Goal: Task Accomplishment & Management: Use online tool/utility

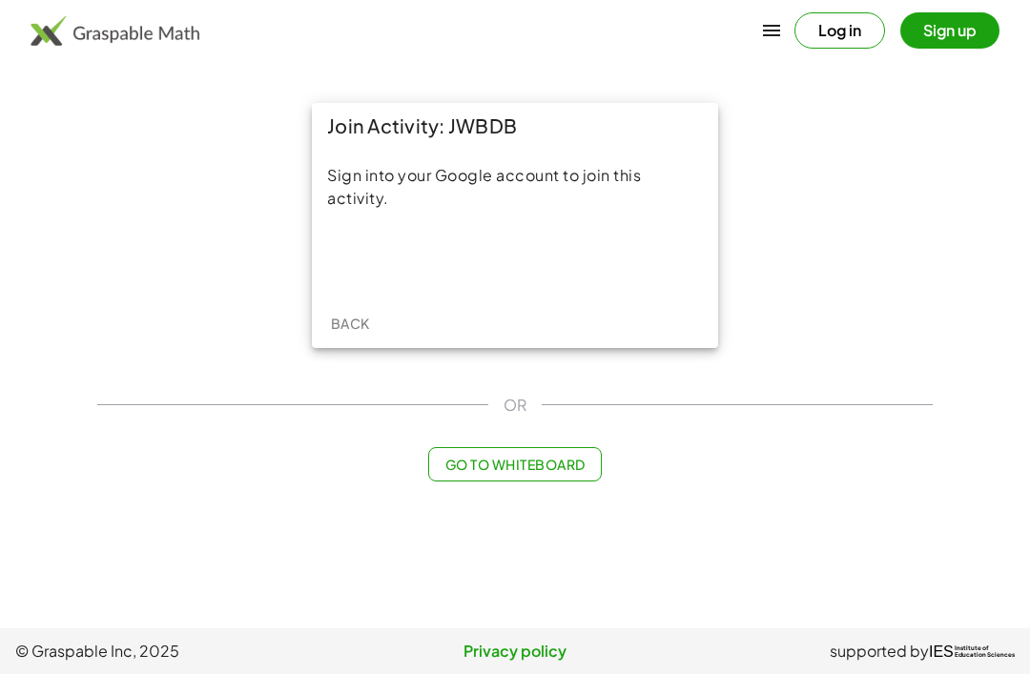
click at [553, 268] on div "Sign in with Google. Opens in new tab" at bounding box center [514, 259] width 175 height 42
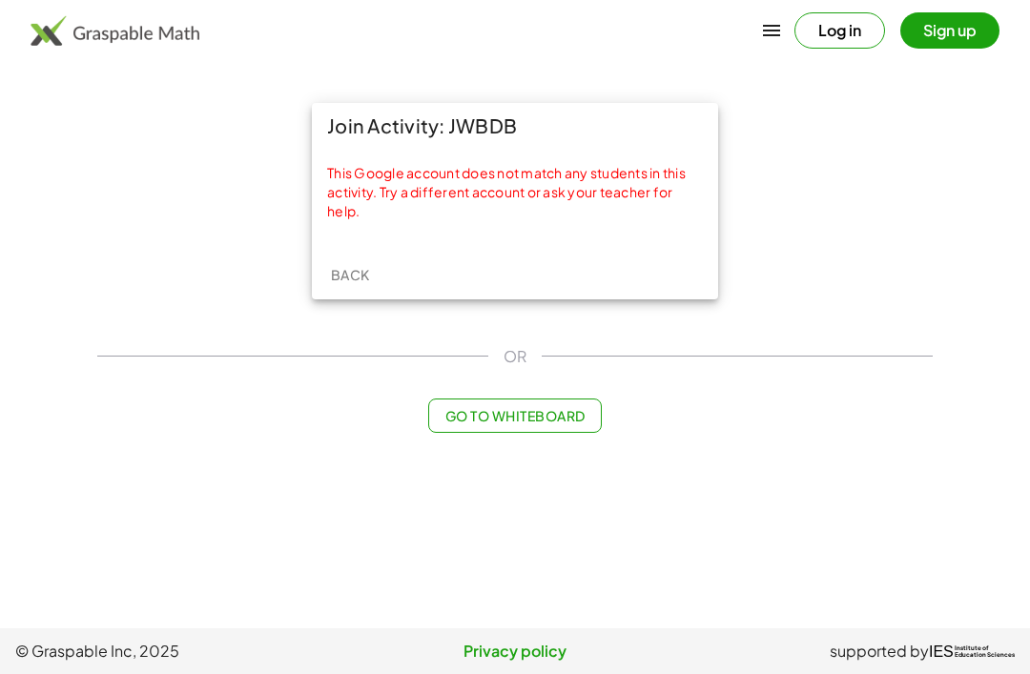
click at [845, 29] on button "Log in" at bounding box center [839, 30] width 91 height 36
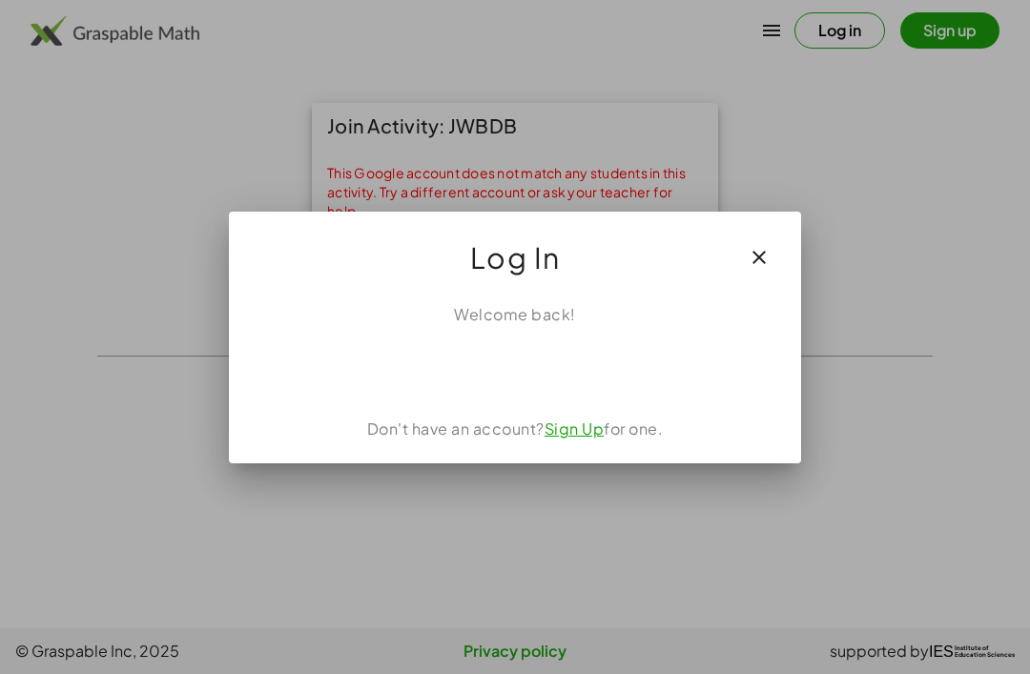
click at [551, 368] on div "Sign in with Google. Opens in new tab" at bounding box center [514, 368] width 191 height 42
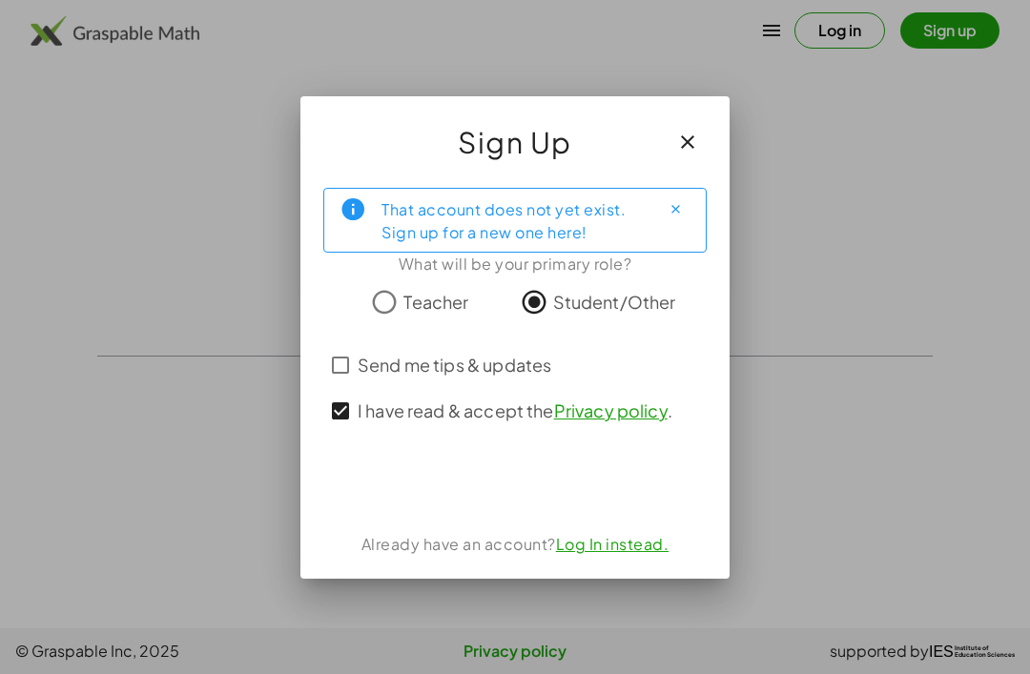
click at [535, 481] on div "Sign in with Google. Opens in new tab" at bounding box center [514, 483] width 191 height 42
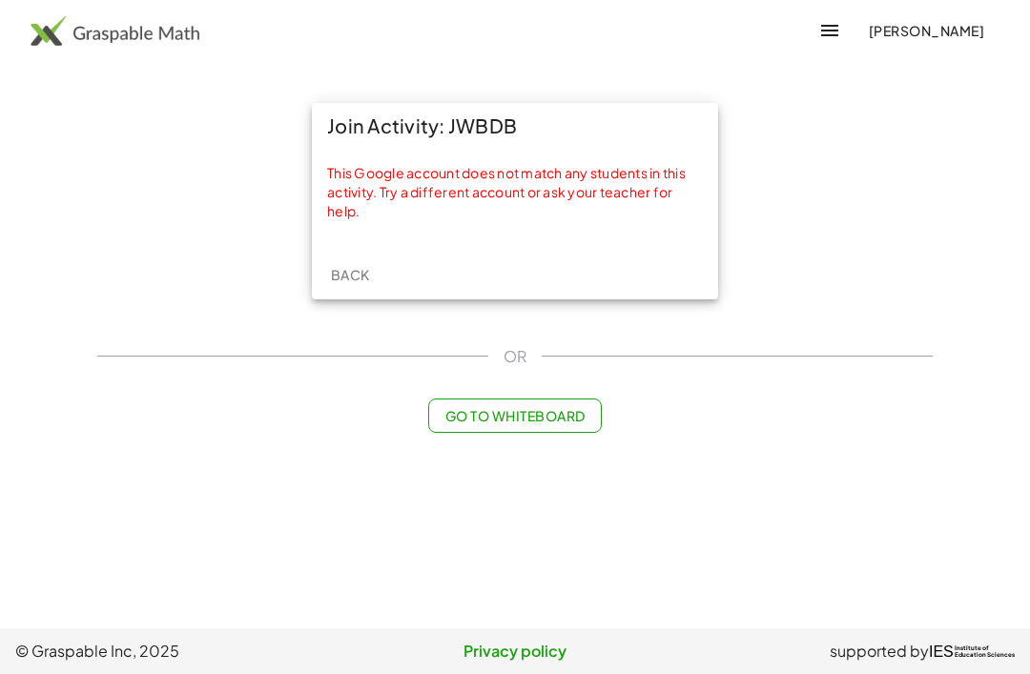
click at [505, 346] on span "OR" at bounding box center [514, 356] width 23 height 23
click at [345, 280] on span "Back" at bounding box center [349, 274] width 39 height 17
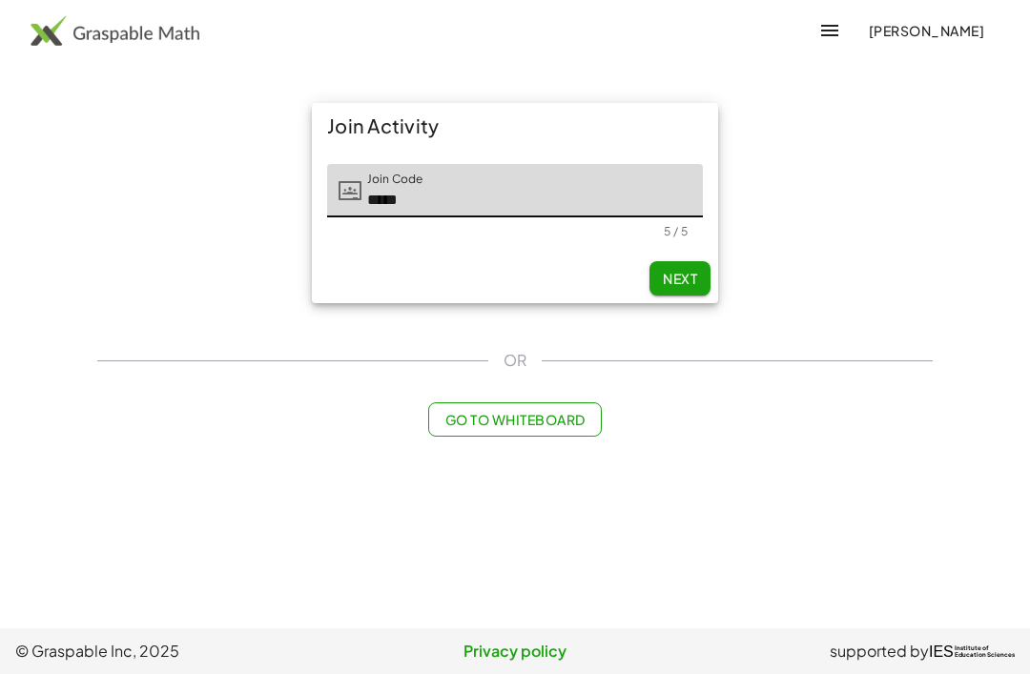
click at [676, 276] on span "Next" at bounding box center [680, 278] width 34 height 17
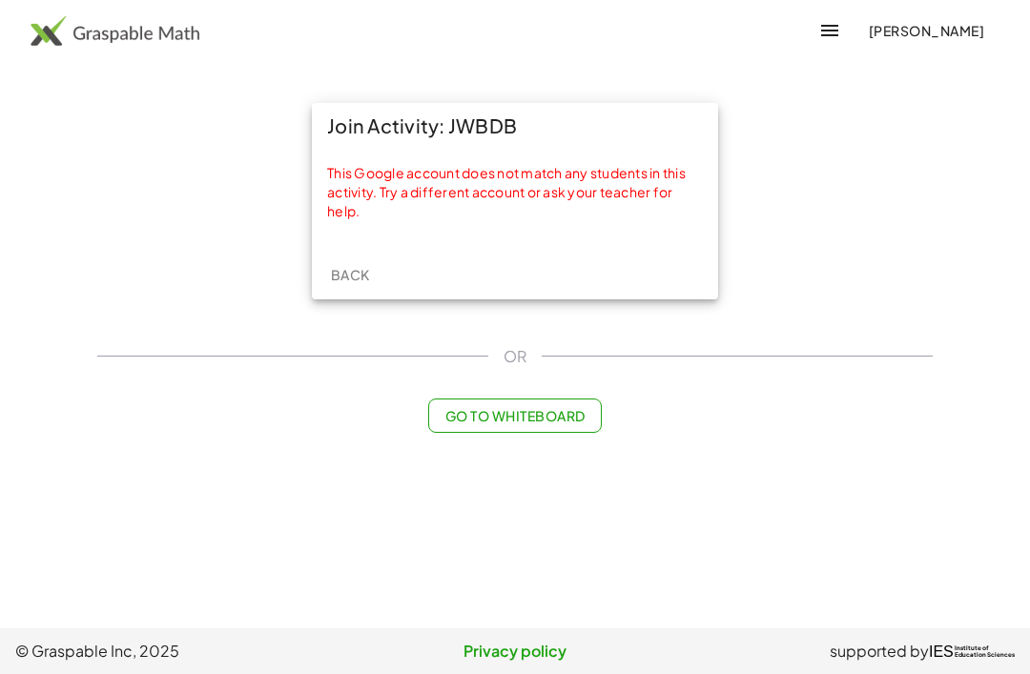
click at [570, 411] on span "Go to Whiteboard" at bounding box center [514, 415] width 140 height 17
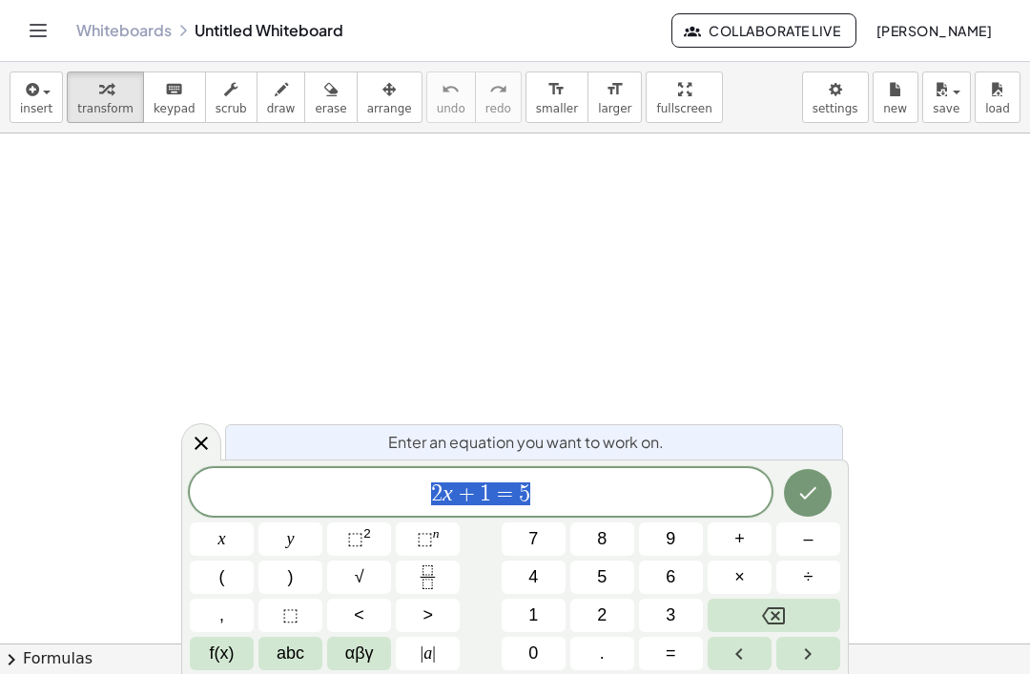
click at [965, 36] on span "[PERSON_NAME]" at bounding box center [933, 30] width 116 height 17
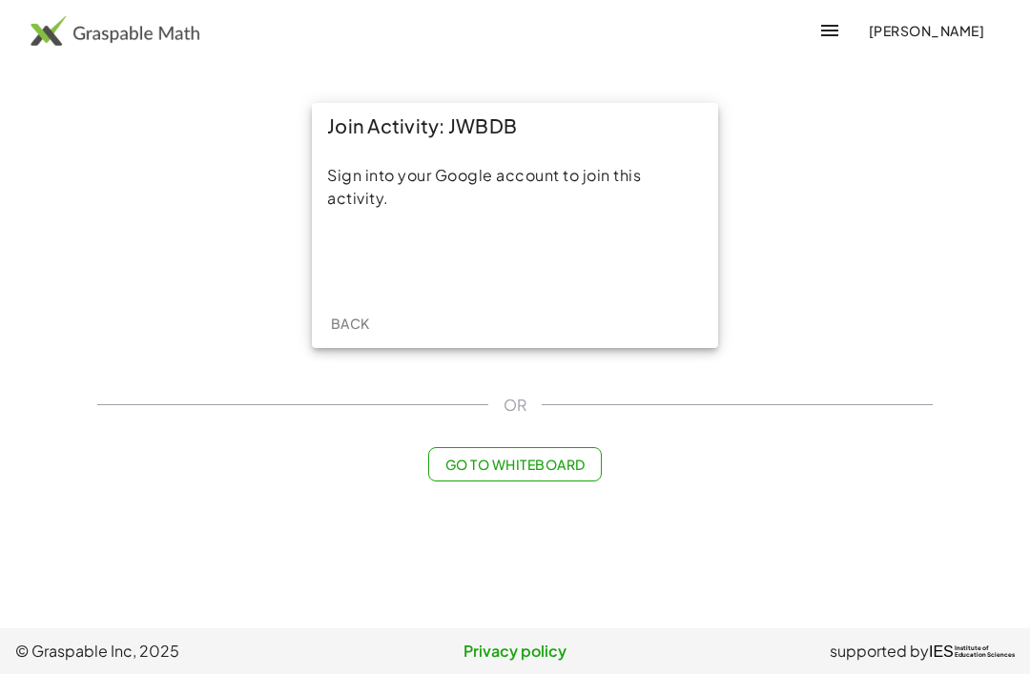
click at [567, 270] on div "Sign in with Google. Opens in new tab" at bounding box center [514, 259] width 175 height 42
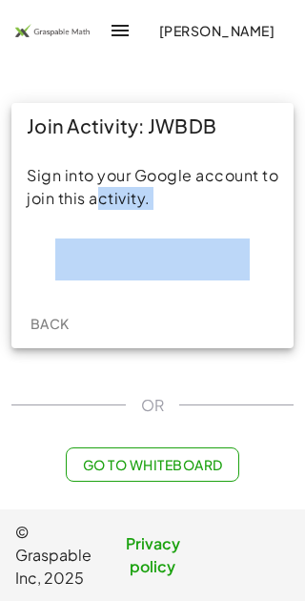
click at [146, 363] on div "Join Activity: JWBDB Sign into your Google account to join this activity. Back …" at bounding box center [152, 292] width 305 height 401
click at [147, 366] on div "Join Activity: JWBDB Sign into your Google account to join this activity. Back …" at bounding box center [152, 292] width 305 height 401
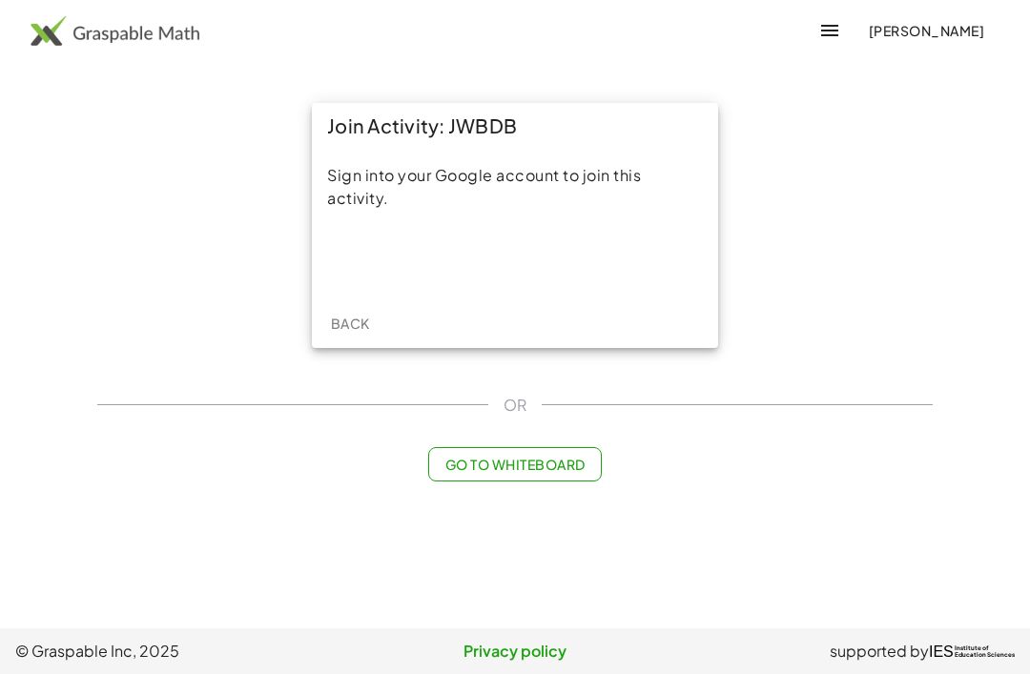
click at [304, 255] on div "Sign in with Google. Opens in new tab" at bounding box center [514, 259] width 175 height 42
click at [351, 319] on span "Back" at bounding box center [349, 323] width 39 height 17
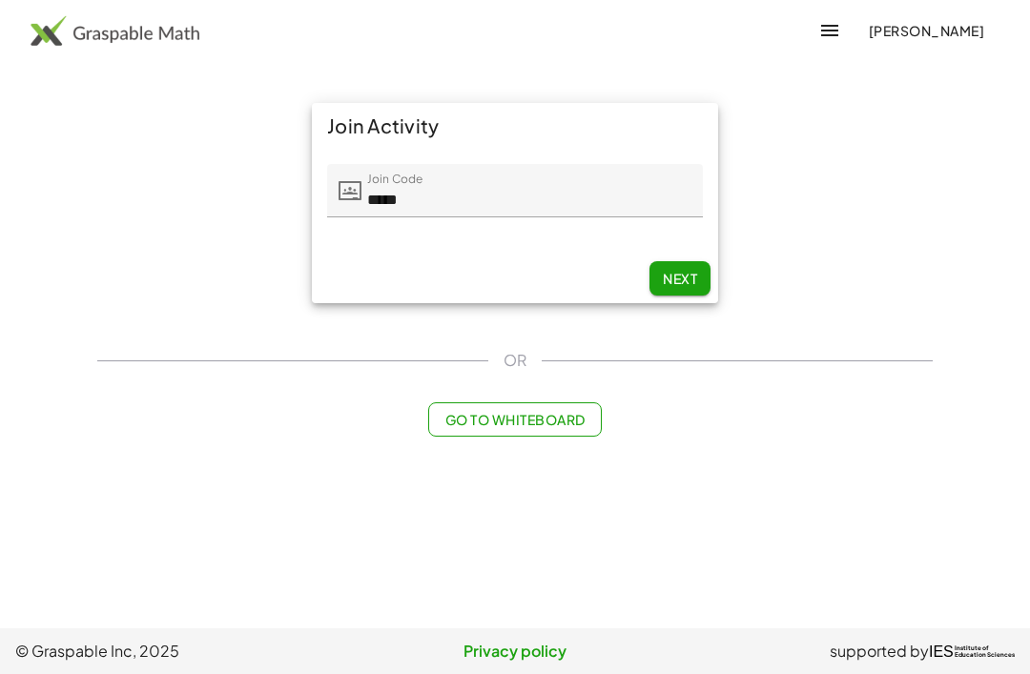
click at [677, 287] on span "Next" at bounding box center [680, 278] width 34 height 17
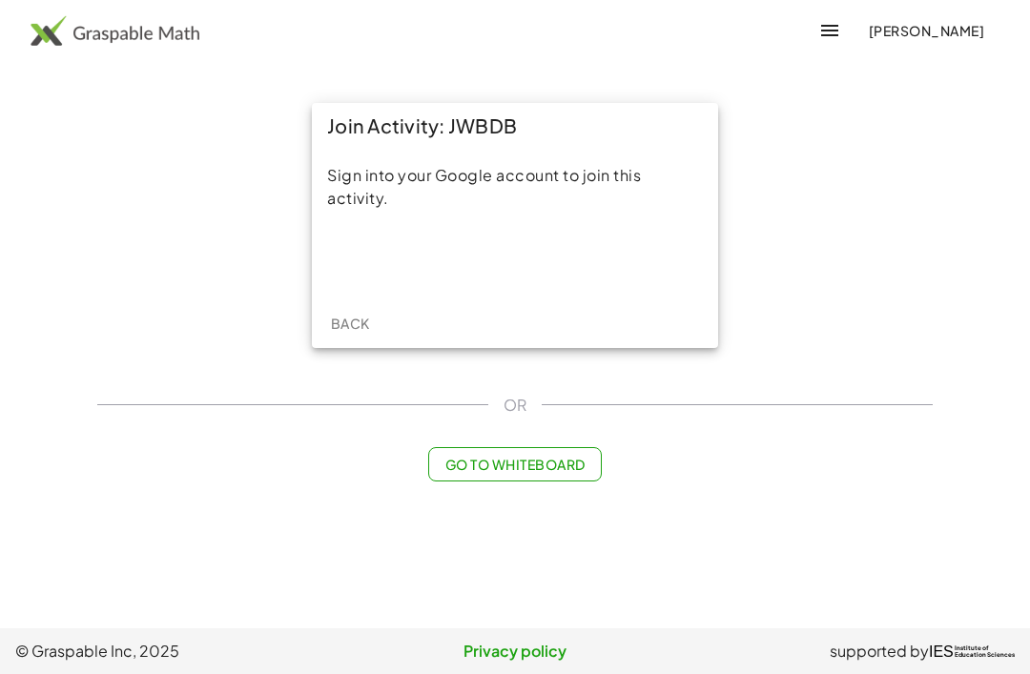
click at [465, 275] on div "Sign in with Google. Opens in new tab" at bounding box center [514, 259] width 175 height 42
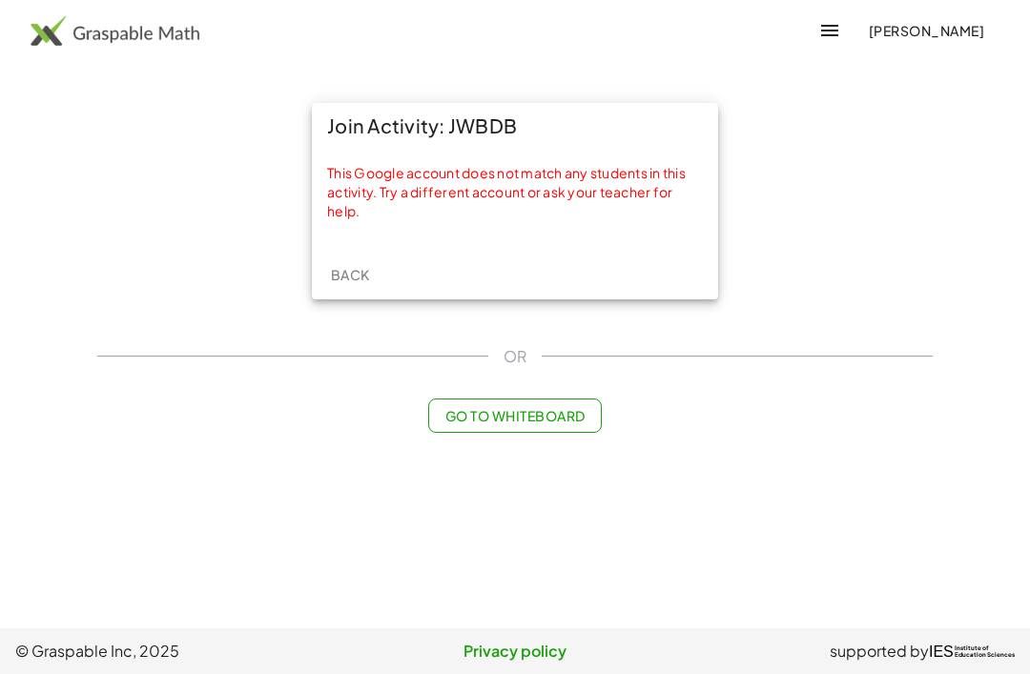
click at [555, 407] on span "Go to Whiteboard" at bounding box center [514, 415] width 140 height 17
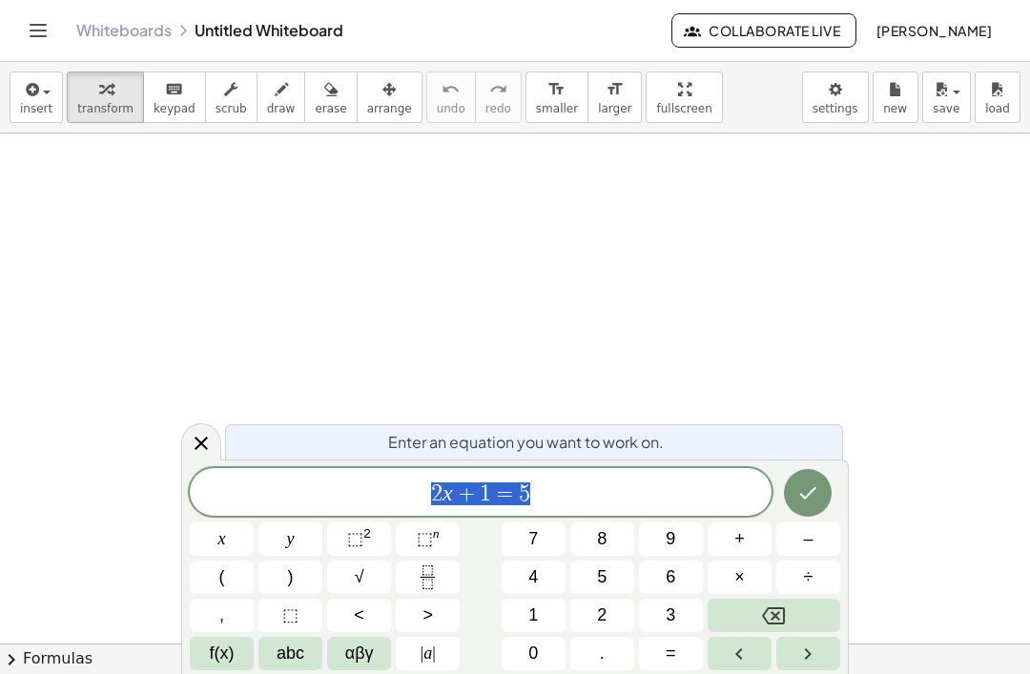
click at [599, 486] on span "2 x + 1 = 5" at bounding box center [481, 493] width 582 height 27
click at [765, 608] on icon "Backspace" at bounding box center [773, 615] width 23 height 23
click at [610, 577] on button "5" at bounding box center [602, 577] width 64 height 33
click at [822, 486] on button "Done" at bounding box center [808, 493] width 48 height 48
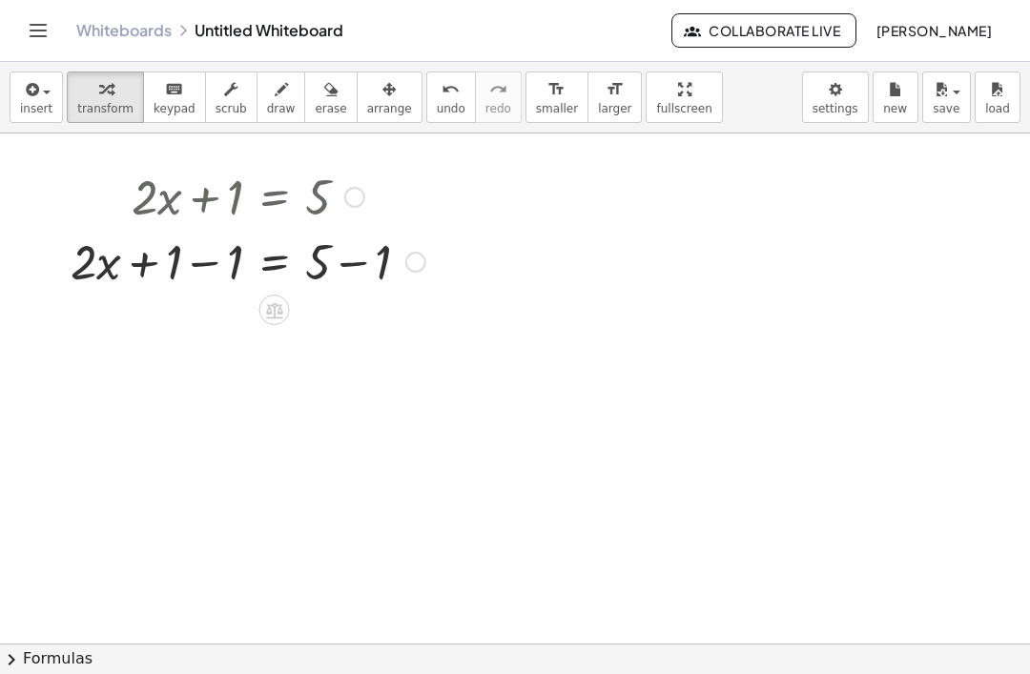
scroll to position [33, 0]
click at [359, 203] on div at bounding box center [354, 196] width 21 height 21
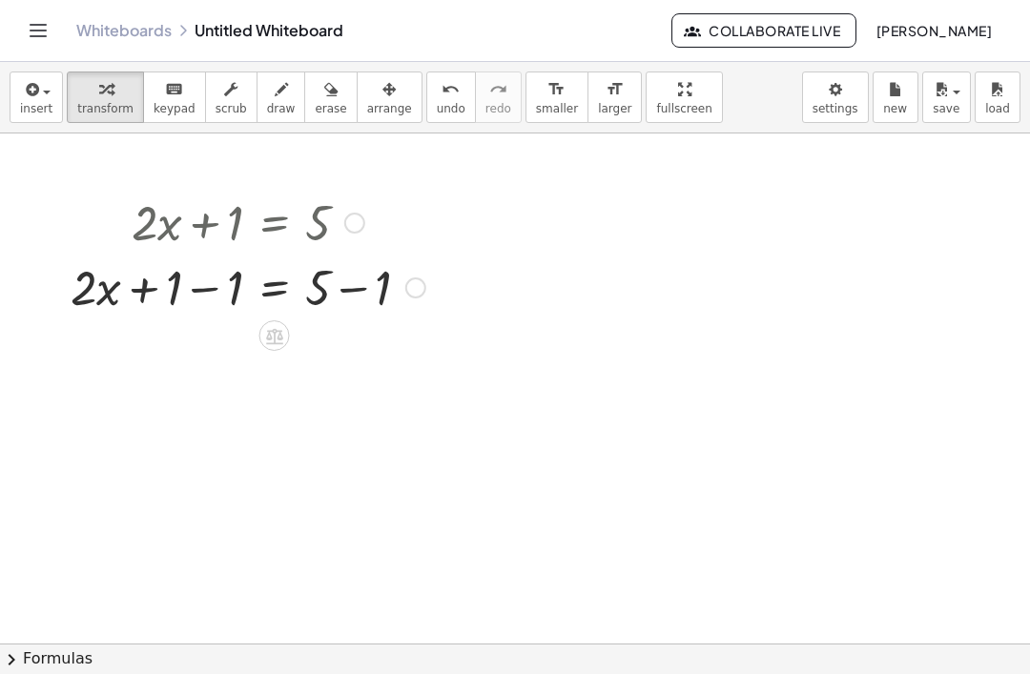
scroll to position [10, 0]
click at [278, 332] on icon at bounding box center [274, 333] width 17 height 16
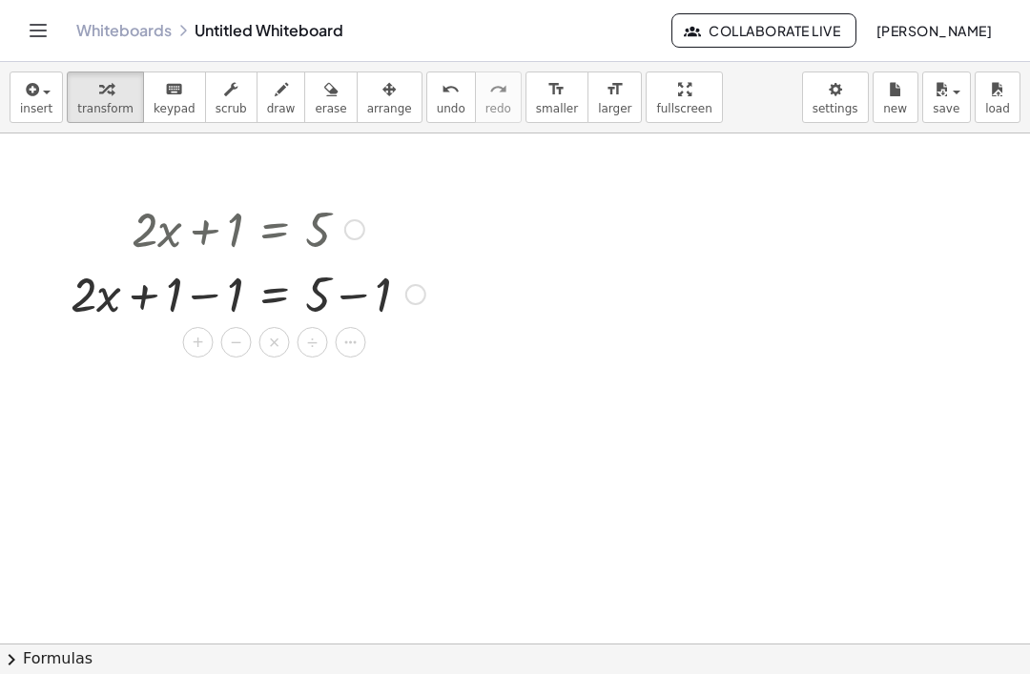
scroll to position [0, 0]
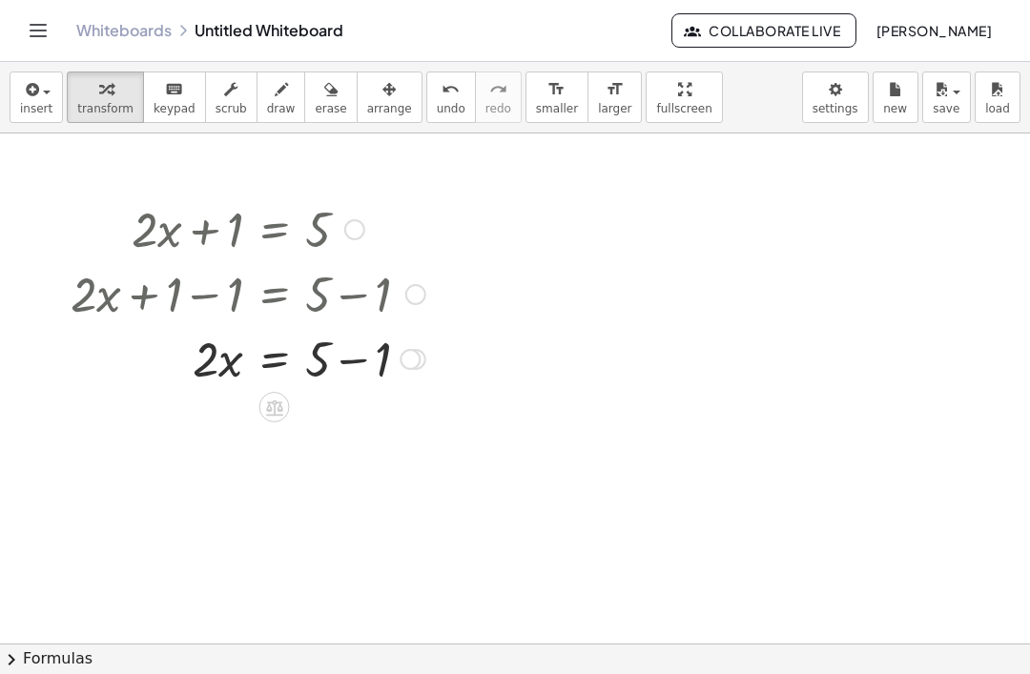
click at [212, 296] on div at bounding box center [248, 292] width 374 height 65
click at [229, 289] on div at bounding box center [248, 292] width 374 height 65
click at [359, 298] on div at bounding box center [248, 292] width 374 height 65
click at [350, 363] on div at bounding box center [278, 357] width 434 height 65
click at [226, 364] on div at bounding box center [278, 357] width 434 height 65
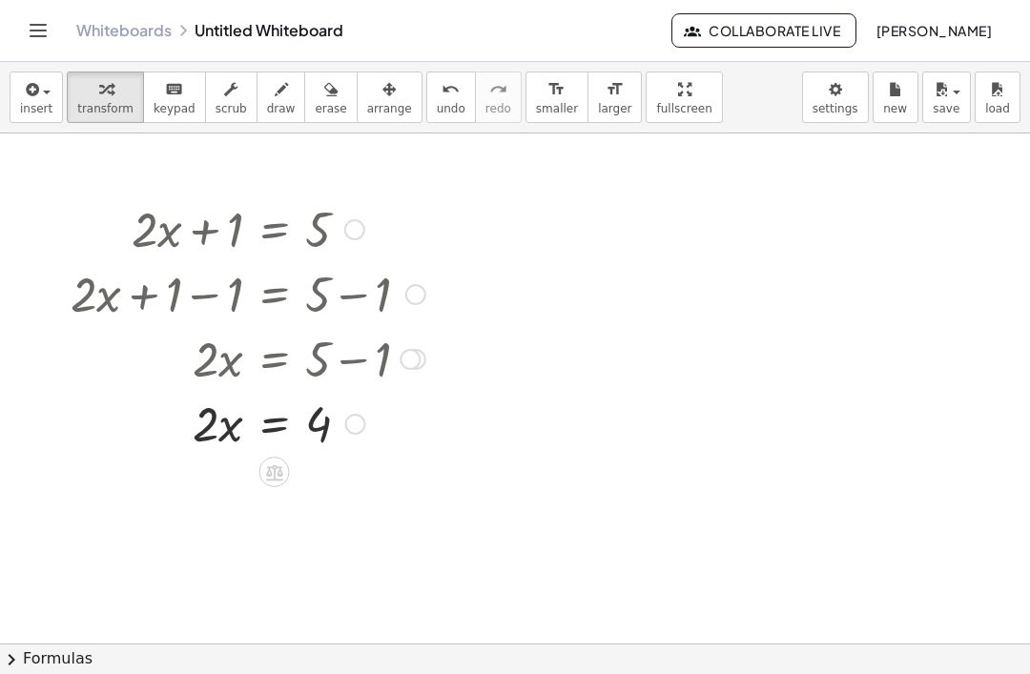
click at [323, 361] on div at bounding box center [278, 357] width 434 height 65
click at [268, 364] on div at bounding box center [278, 357] width 434 height 65
click at [339, 365] on div at bounding box center [278, 357] width 434 height 65
click at [209, 304] on div at bounding box center [248, 292] width 374 height 65
click at [215, 219] on div at bounding box center [248, 227] width 374 height 65
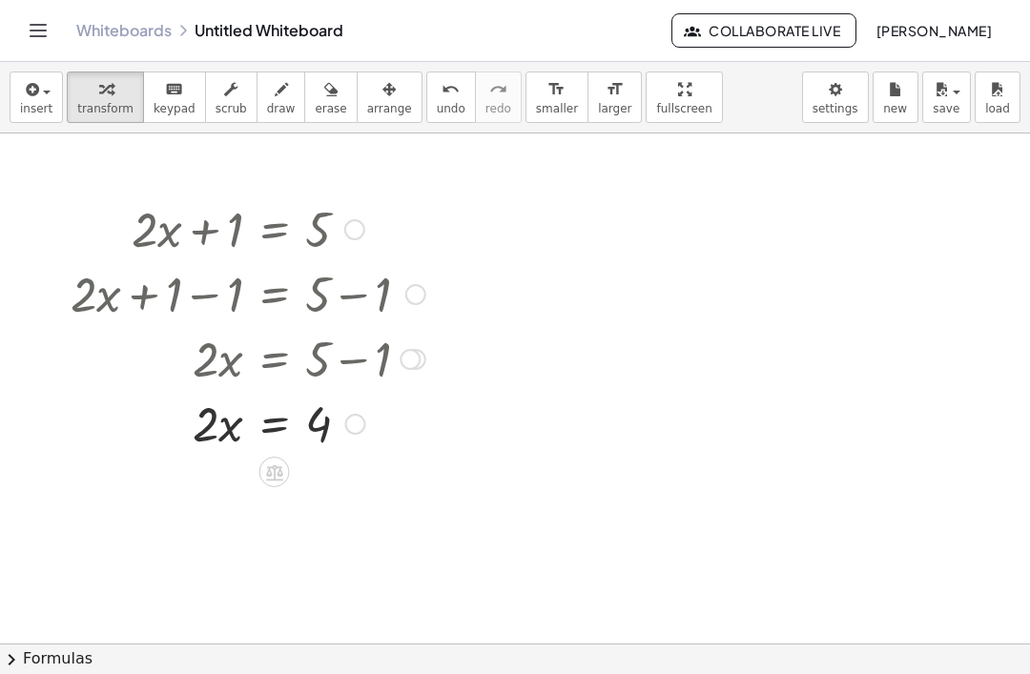
click at [141, 305] on div at bounding box center [248, 292] width 374 height 65
click at [217, 293] on div at bounding box center [248, 292] width 374 height 65
click at [215, 302] on div at bounding box center [248, 292] width 374 height 65
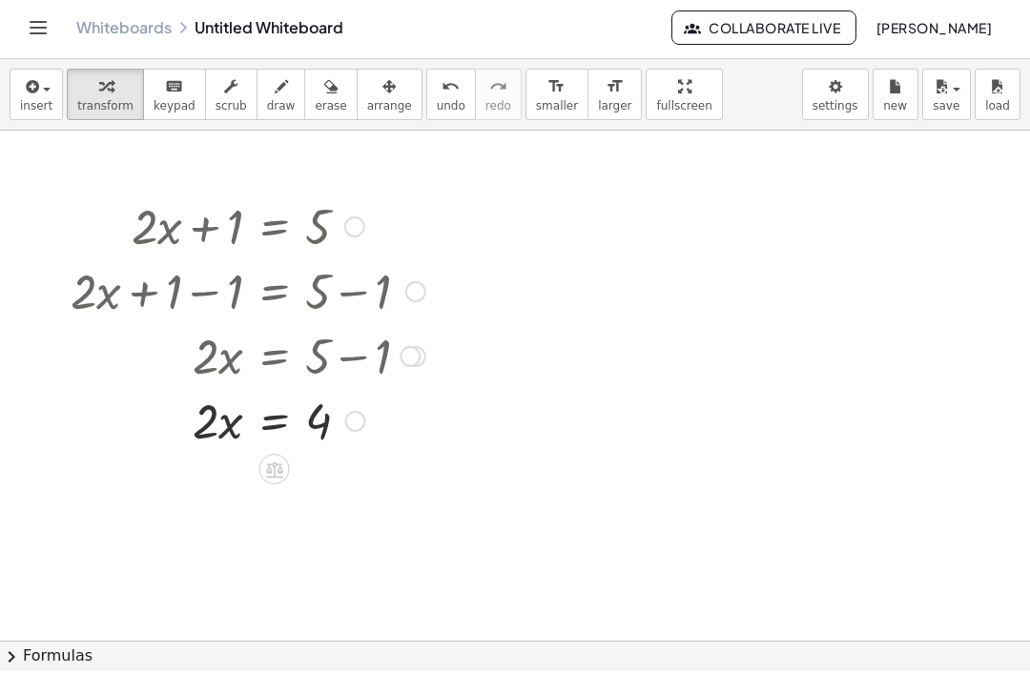
click at [355, 299] on div at bounding box center [248, 292] width 374 height 65
click at [354, 352] on div at bounding box center [278, 357] width 434 height 65
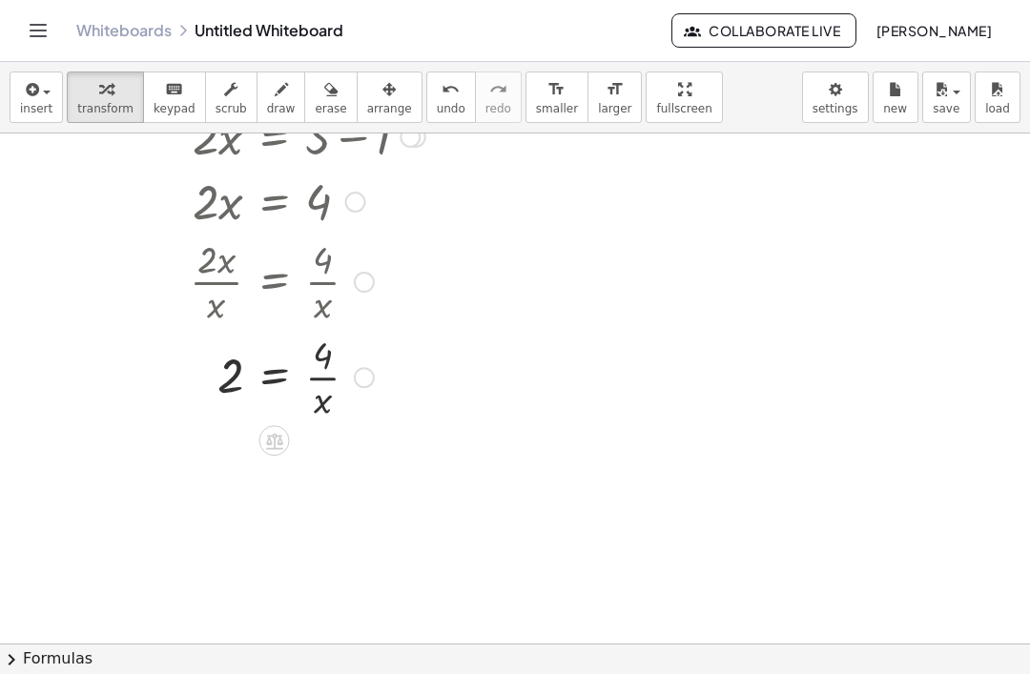
scroll to position [226, 0]
click at [267, 436] on icon at bounding box center [274, 437] width 17 height 16
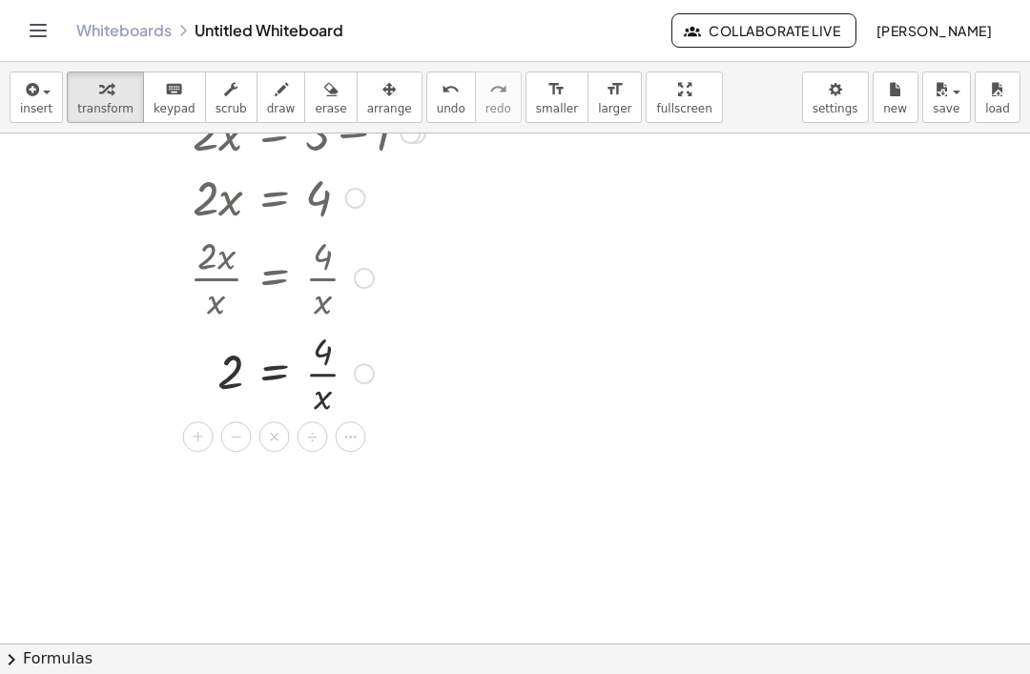
click at [414, 279] on div at bounding box center [233, 276] width 400 height 95
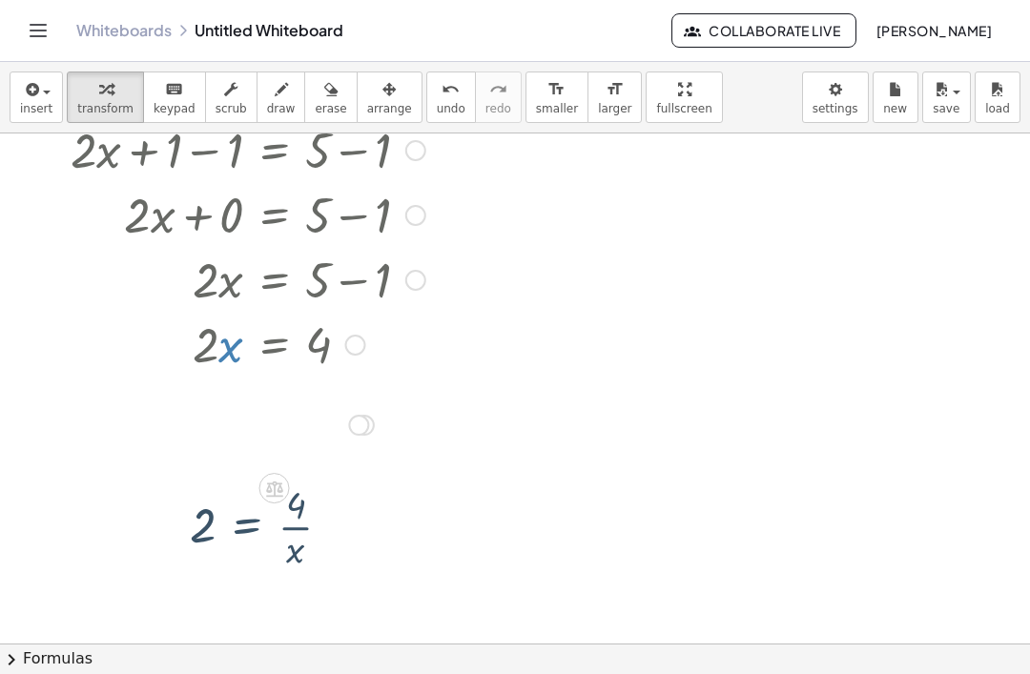
scroll to position [189, 0]
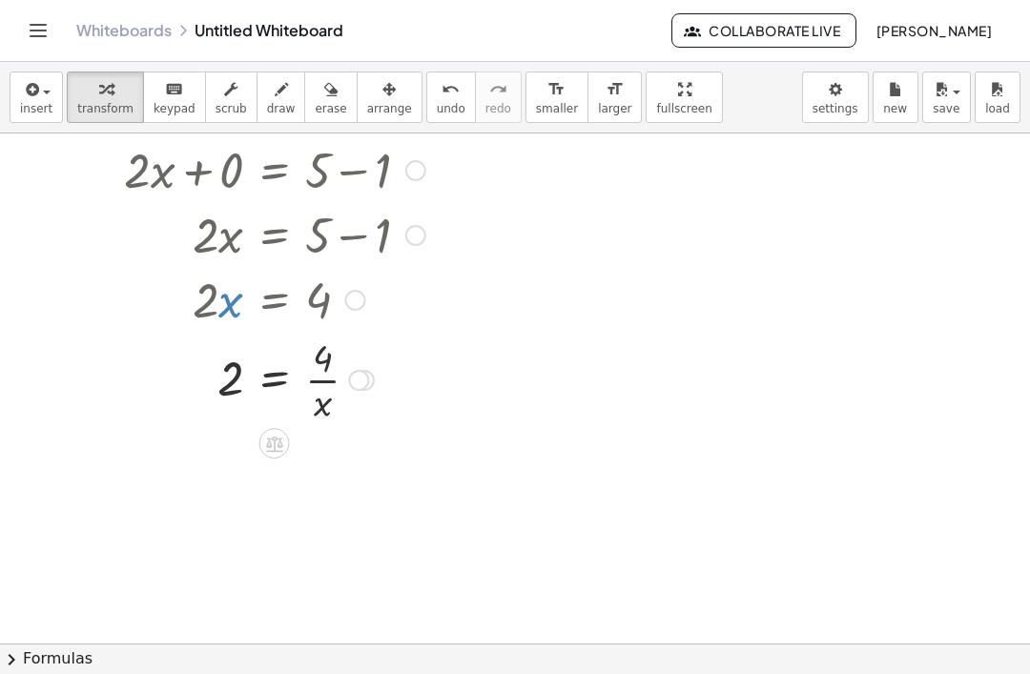
click at [234, 287] on div at bounding box center [248, 298] width 374 height 65
click at [231, 306] on div at bounding box center [248, 298] width 374 height 65
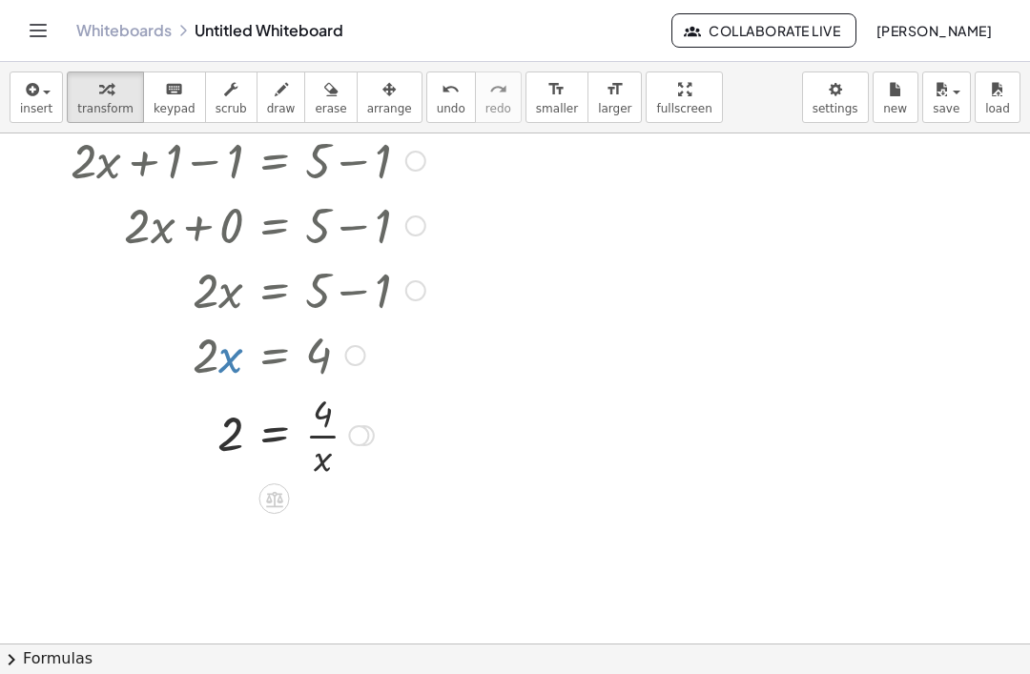
scroll to position [131, 0]
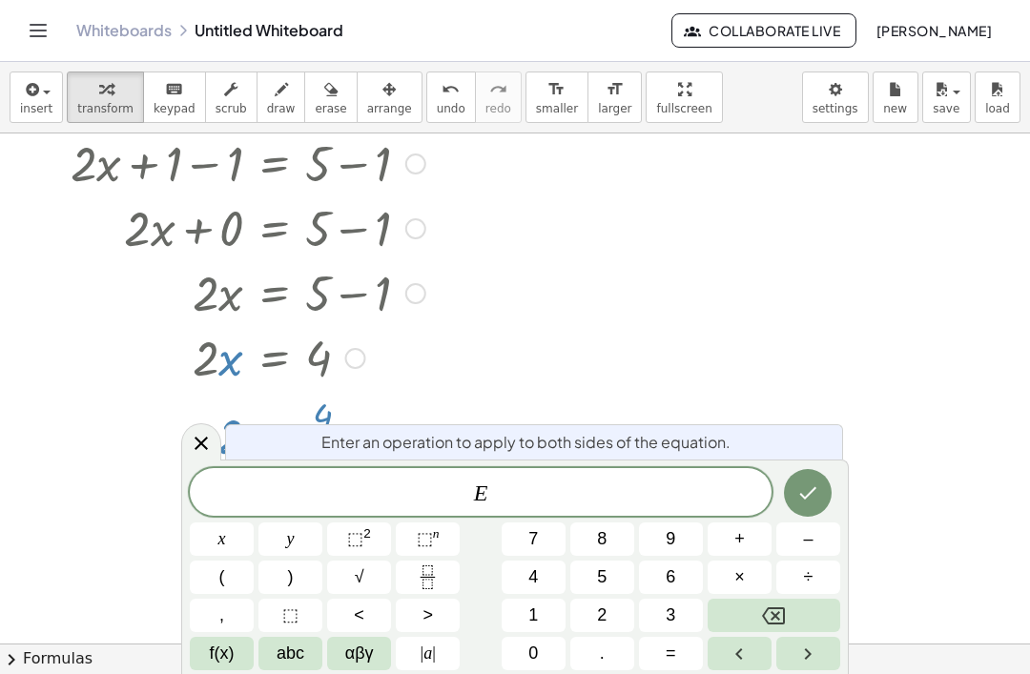
click at [210, 442] on icon at bounding box center [201, 443] width 23 height 23
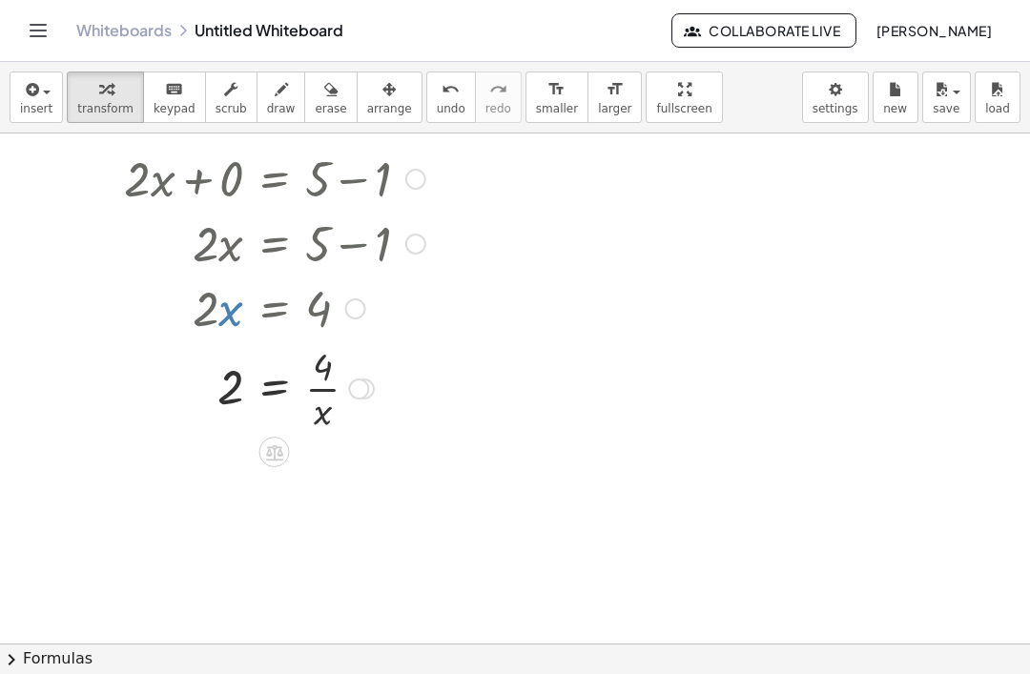
scroll to position [177, 0]
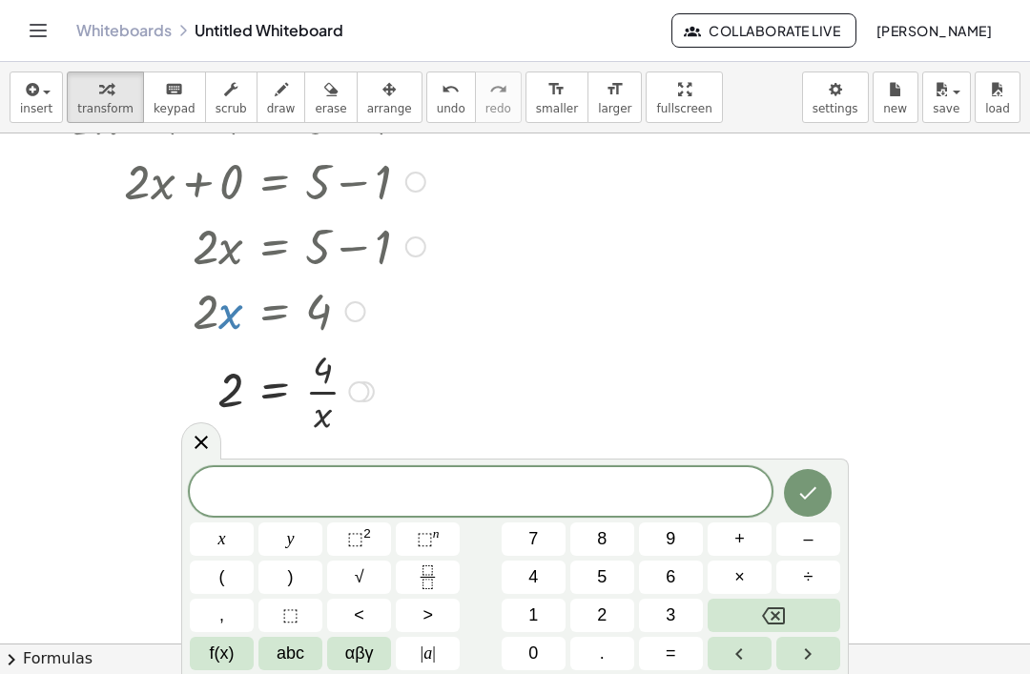
click at [215, 452] on div at bounding box center [201, 440] width 40 height 37
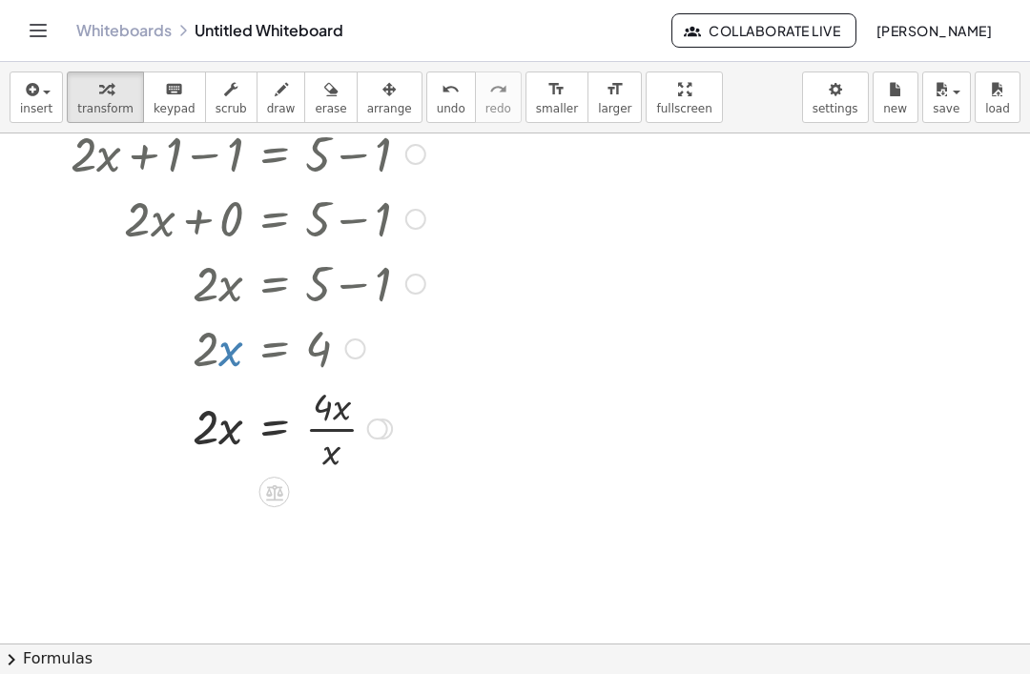
scroll to position [144, 0]
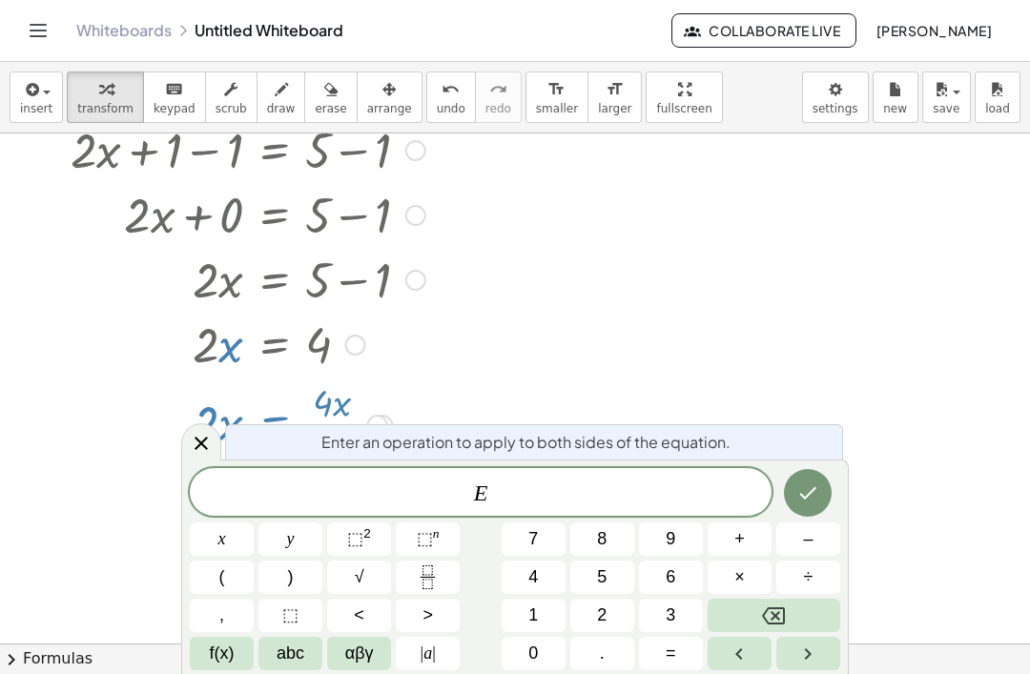
click at [217, 457] on div at bounding box center [201, 441] width 40 height 37
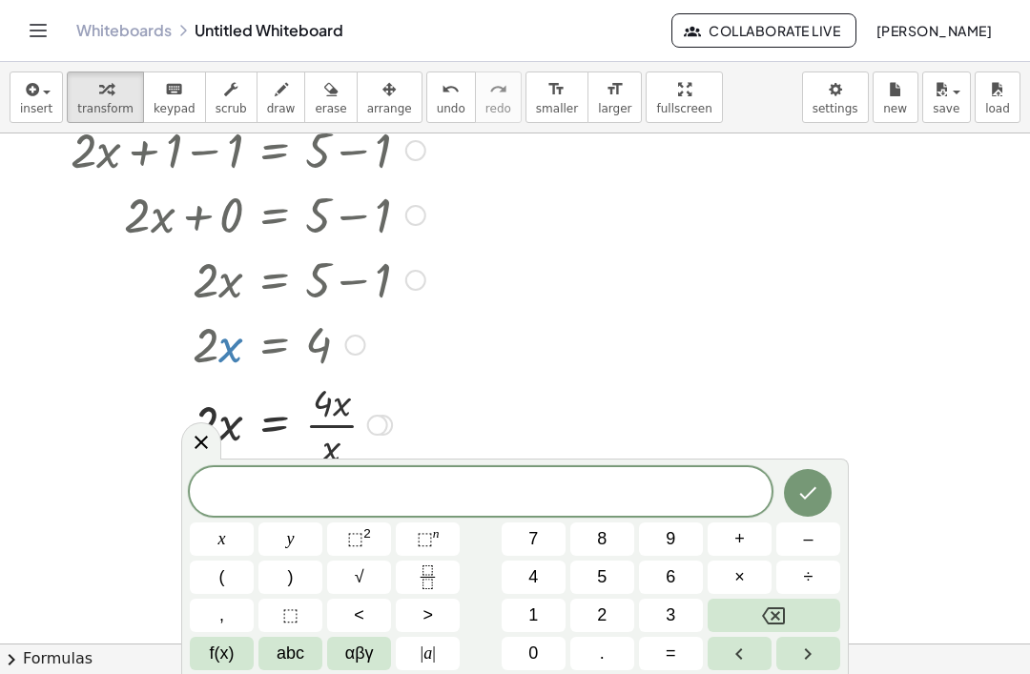
click at [205, 452] on icon at bounding box center [201, 442] width 23 height 23
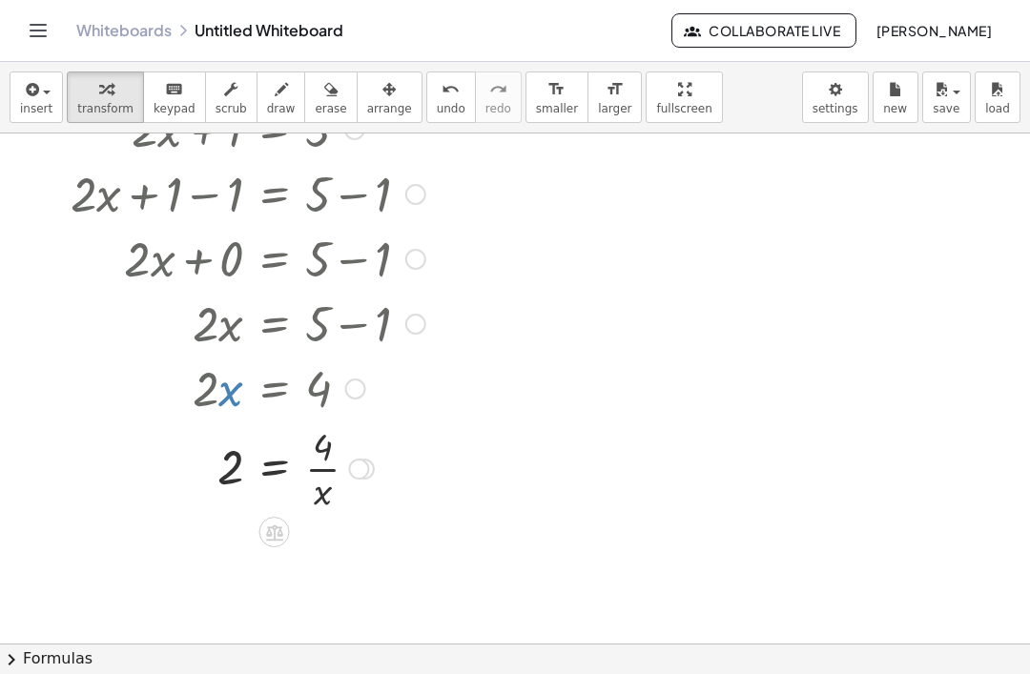
scroll to position [96, 0]
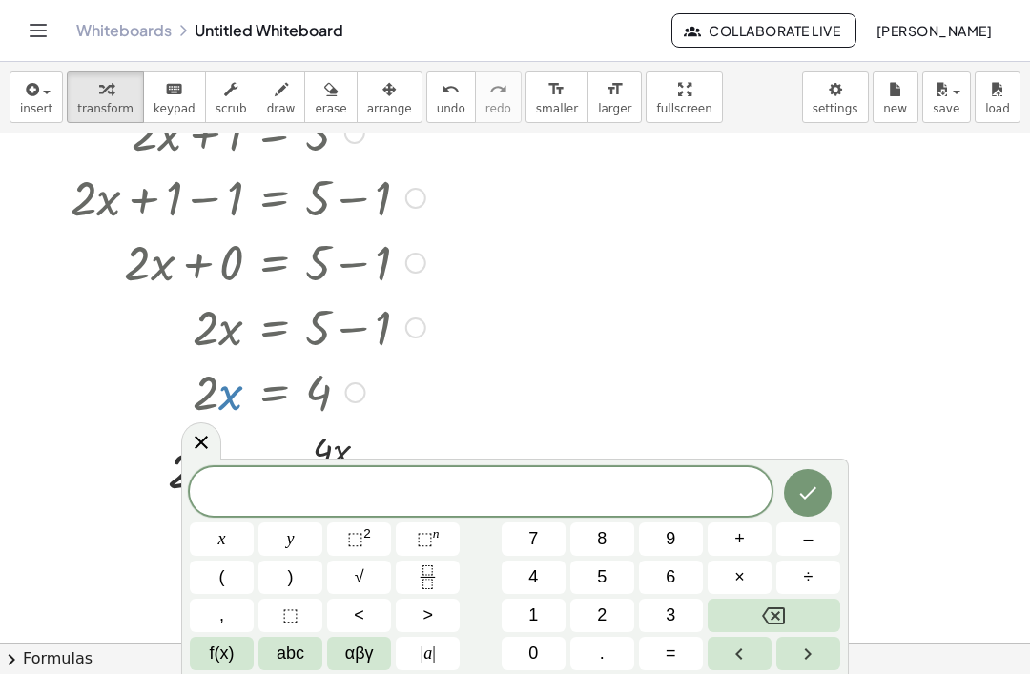
click at [207, 427] on div at bounding box center [201, 440] width 40 height 37
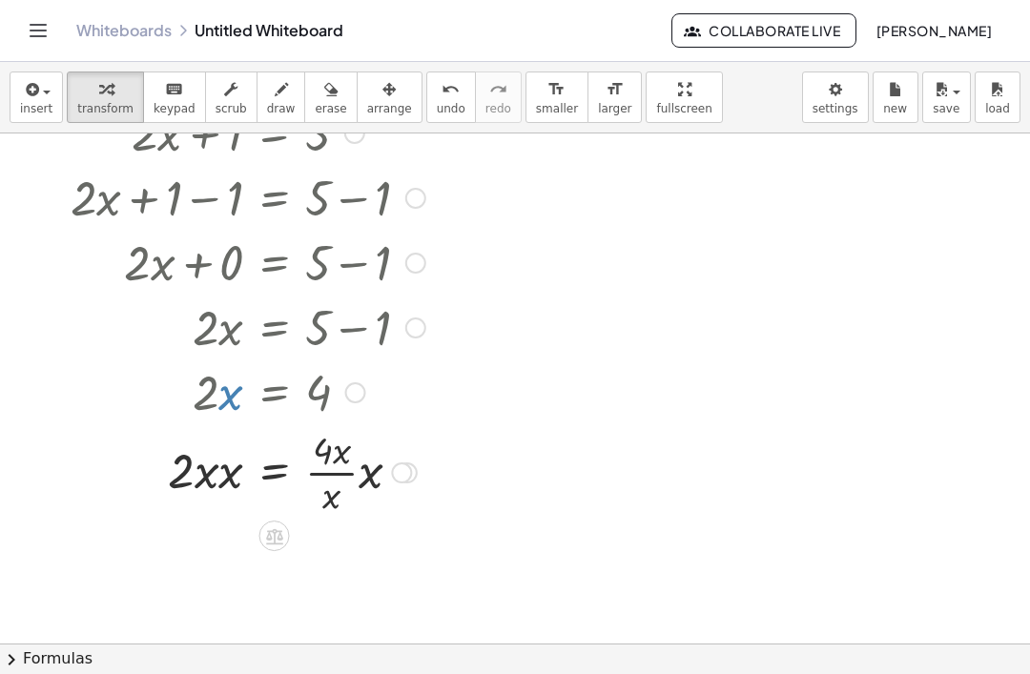
click at [279, 530] on icon at bounding box center [274, 536] width 17 height 16
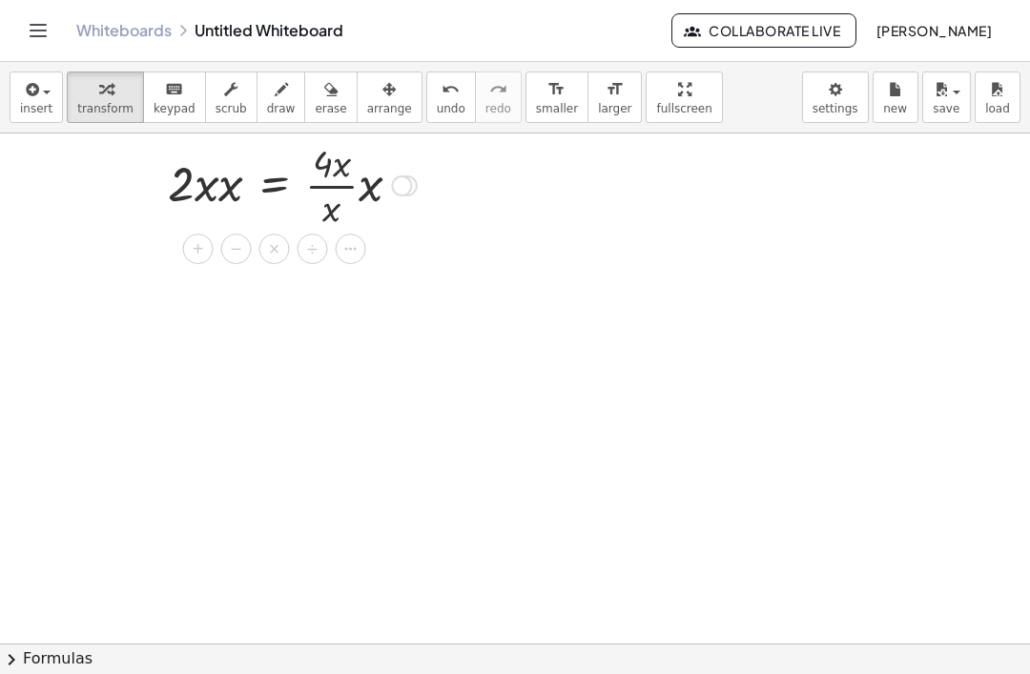
scroll to position [399, 0]
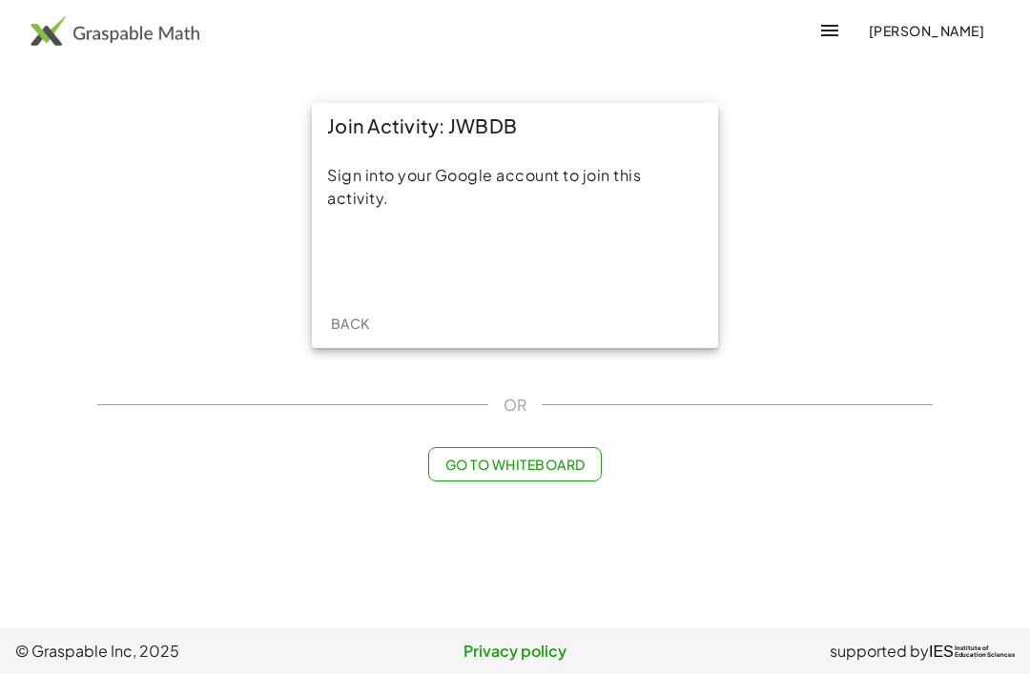
click at [542, 255] on div "Sign in with Google. Opens in new tab" at bounding box center [514, 259] width 175 height 42
